Goal: Navigation & Orientation: Find specific page/section

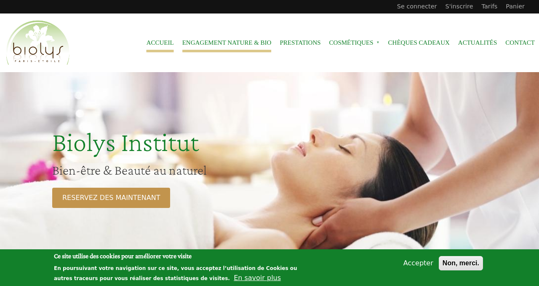
click at [230, 44] on link "Engagement Nature & Bio" at bounding box center [226, 42] width 89 height 19
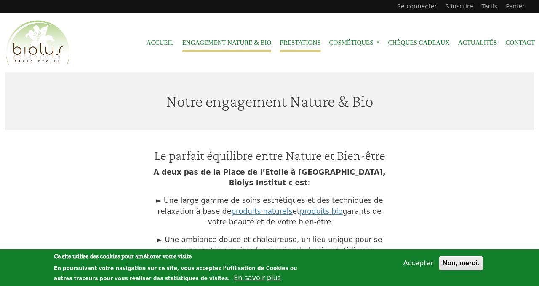
click at [298, 42] on link "Prestations" at bounding box center [300, 42] width 41 height 19
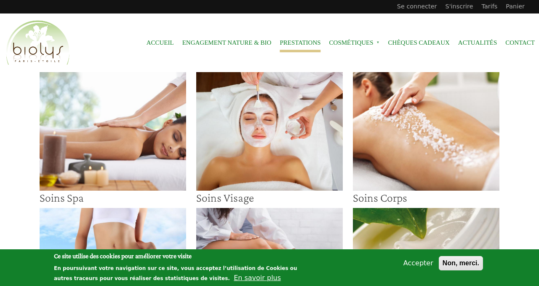
click at [262, 118] on img at bounding box center [269, 131] width 147 height 118
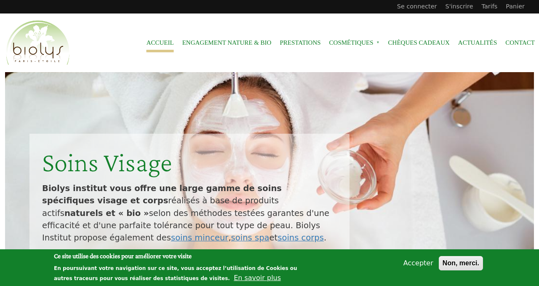
click at [162, 40] on link "Accueil" at bounding box center [160, 42] width 27 height 19
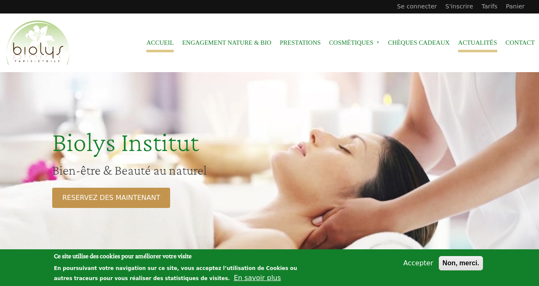
click at [478, 41] on link "Actualités" at bounding box center [478, 42] width 39 height 19
